Goal: Information Seeking & Learning: Check status

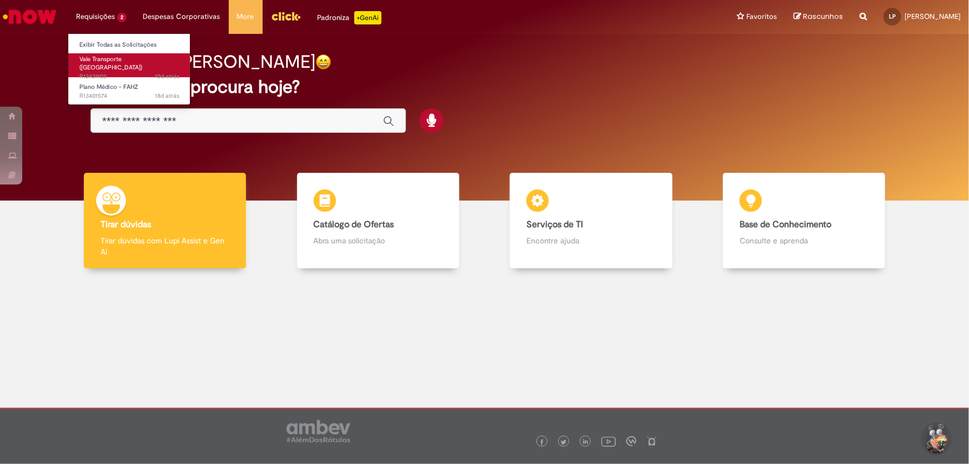
click at [132, 57] on span "Vale Transporte ([GEOGRAPHIC_DATA])" at bounding box center [110, 63] width 63 height 17
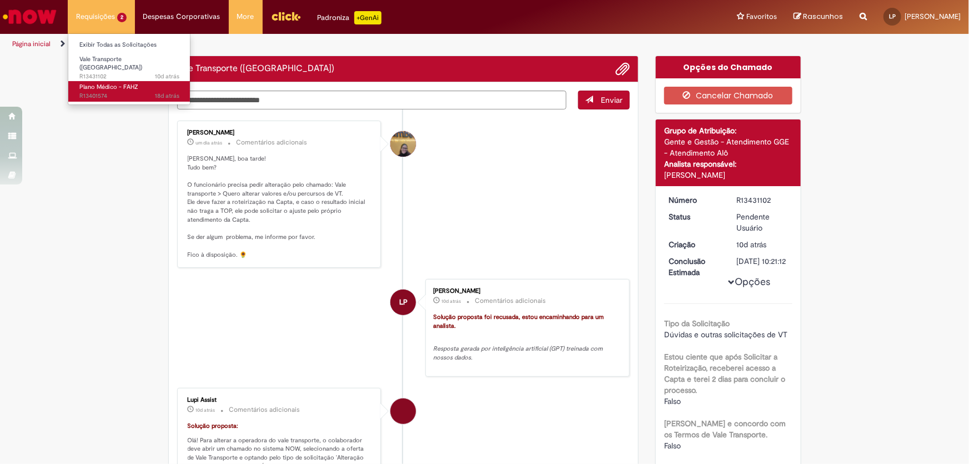
click at [134, 92] on span "18d atrás 18 dias atrás R13401574" at bounding box center [129, 96] width 100 height 9
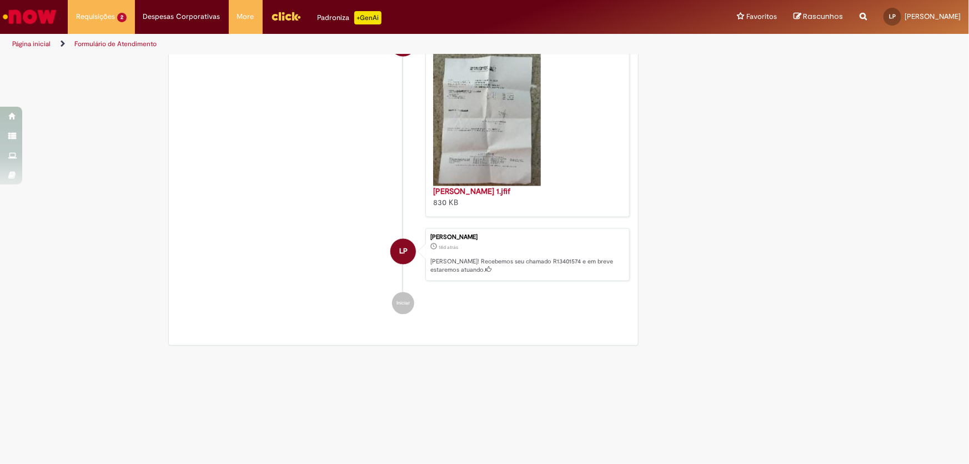
scroll to position [1110, 0]
drag, startPoint x: 493, startPoint y: 328, endPoint x: 424, endPoint y: 294, distance: 77.2
click at [425, 281] on div "Leonardo Mendes Pimenta 18d atrás 18 dias atrás Ola! Recebemos seu chamado R134…" at bounding box center [527, 254] width 204 height 53
copy div "Leonardo Mendes Pimenta 18d atrás 18 dias atrás Ola! Recebemos seu chamado R134…"
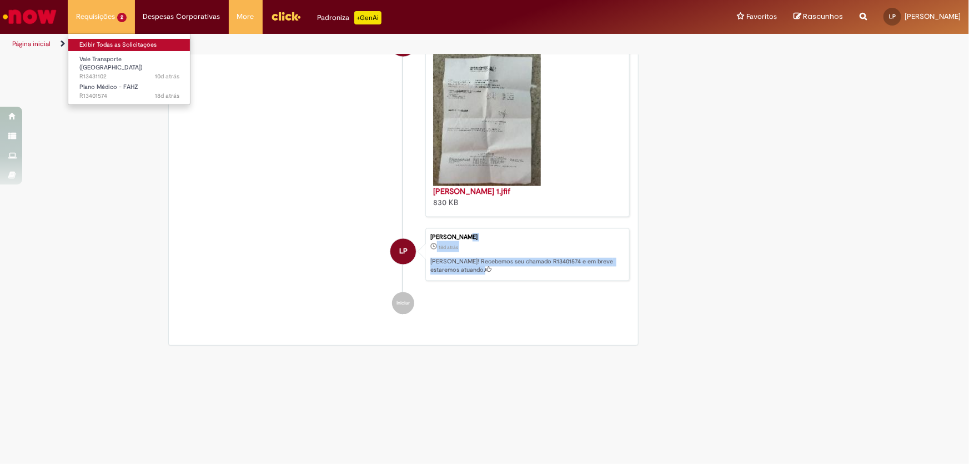
click at [117, 47] on link "Exibir Todas as Solicitações" at bounding box center [129, 45] width 122 height 12
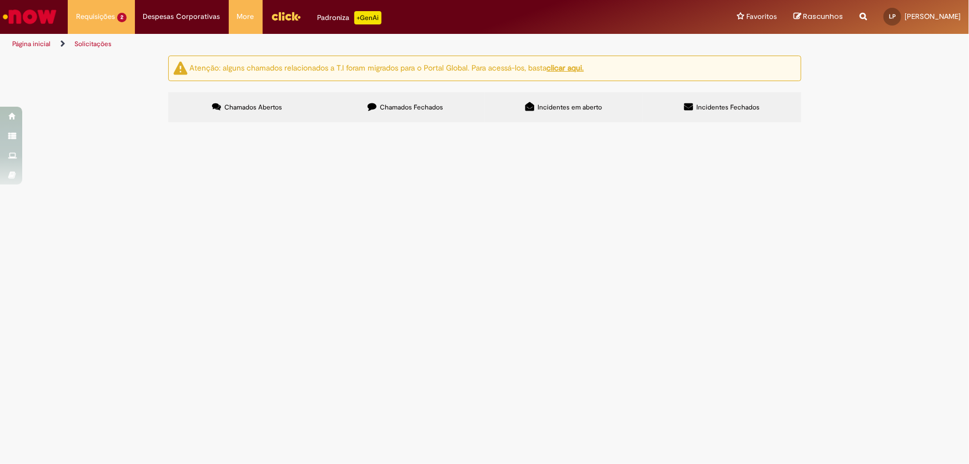
click at [406, 119] on label "Chamados Fechados" at bounding box center [405, 107] width 158 height 30
click at [0, 0] on th "Encerrado" at bounding box center [0, 0] width 0 height 0
click at [0, 0] on icon at bounding box center [0, 0] width 0 height 0
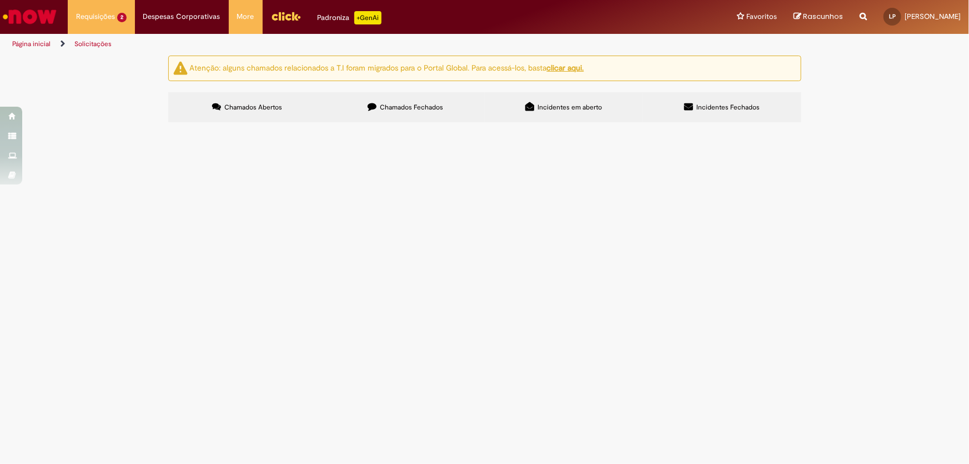
click at [0, 0] on th "Encerrado" at bounding box center [0, 0] width 0 height 0
click at [0, 0] on link "1" at bounding box center [0, 0] width 0 height 0
click at [0, 0] on link "2" at bounding box center [0, 0] width 0 height 0
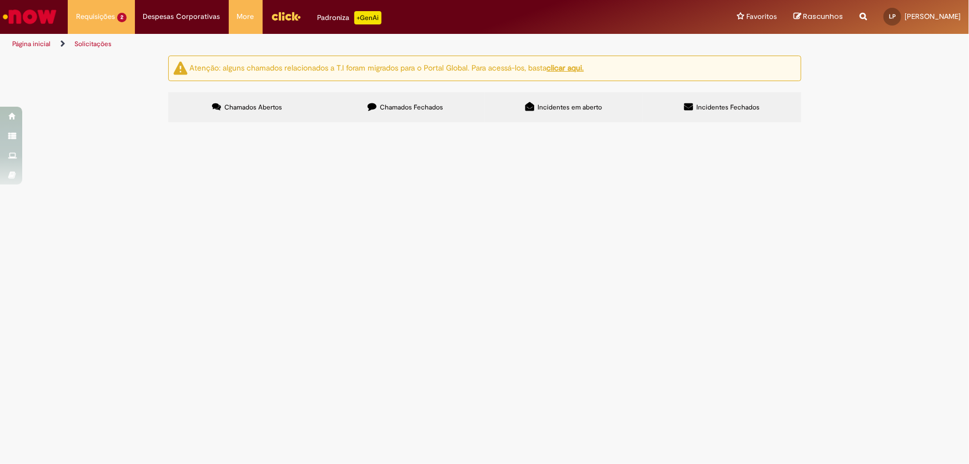
scroll to position [656, 0]
click at [47, 20] on img "Ir para a Homepage" at bounding box center [29, 17] width 57 height 22
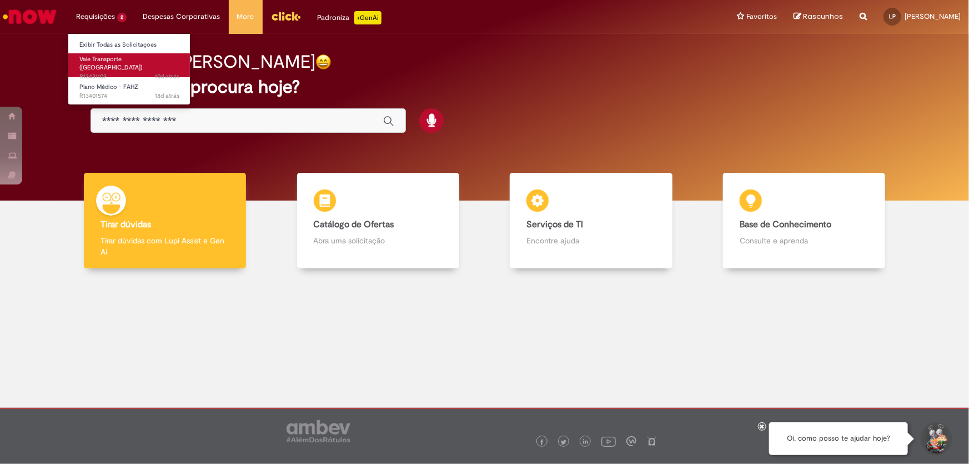
click at [111, 72] on span "10d atrás 10 dias atrás R13431102" at bounding box center [129, 76] width 100 height 9
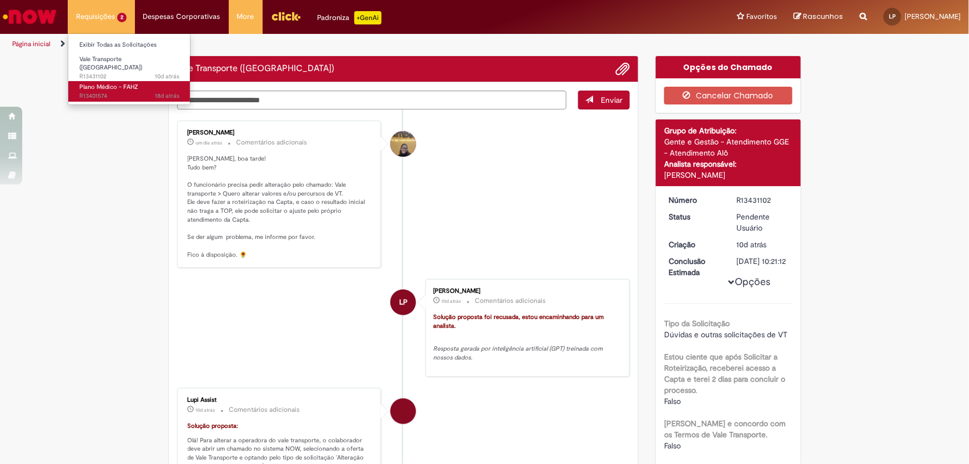
click at [112, 83] on span "Plano Médico - FAHZ" at bounding box center [108, 87] width 59 height 8
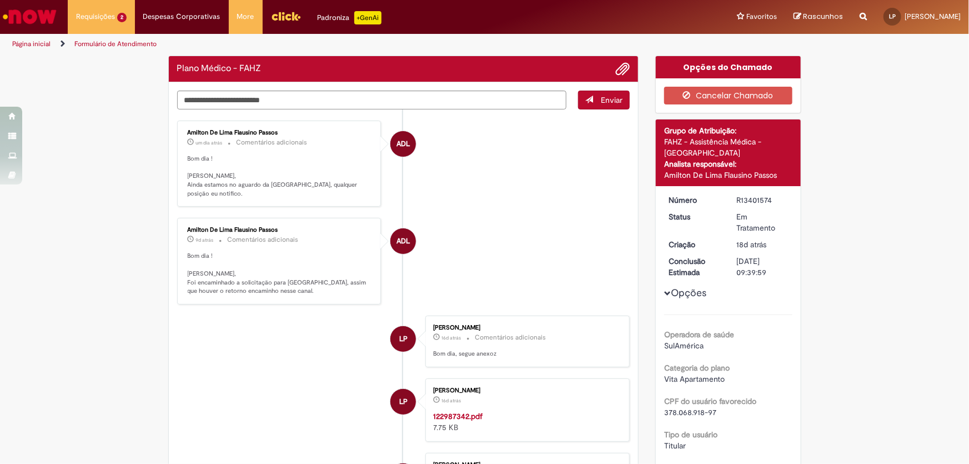
click at [38, 22] on img "Ir para a Homepage" at bounding box center [29, 17] width 57 height 22
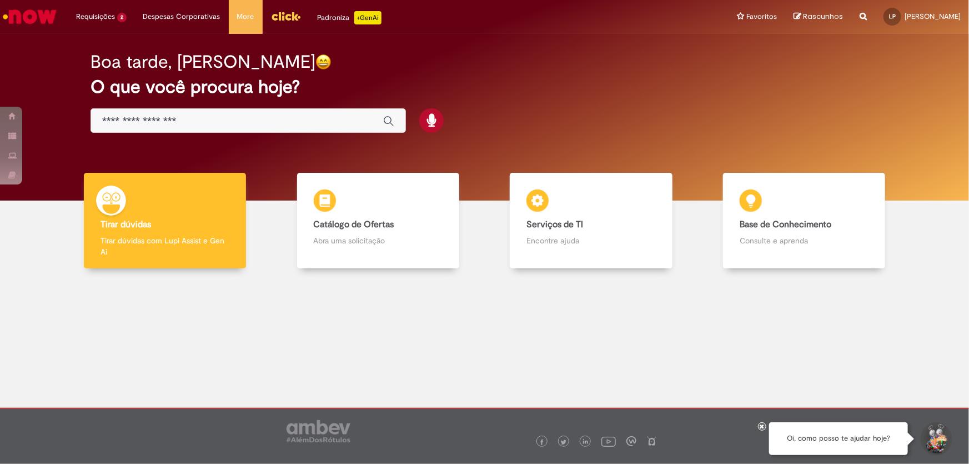
click at [755, 425] on div at bounding box center [484, 428] width 775 height 39
click at [758, 426] on div at bounding box center [762, 426] width 8 height 8
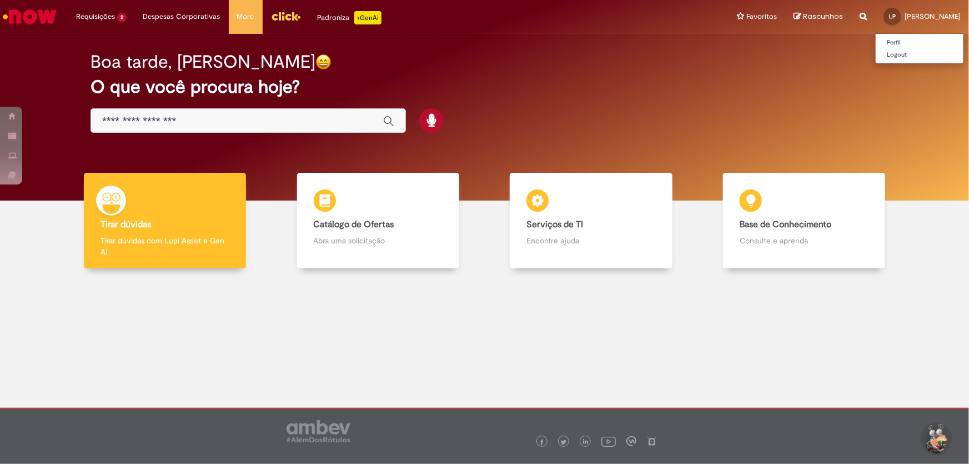
click at [883, 14] on div "LP" at bounding box center [892, 17] width 18 height 18
click at [875, 39] on link "Perfil" at bounding box center [919, 43] width 88 height 12
